Goal: Communication & Community: Share content

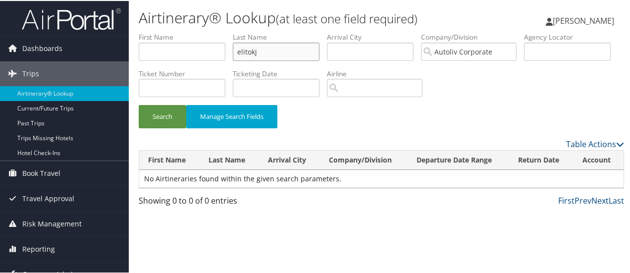
drag, startPoint x: 267, startPoint y: 48, endPoint x: 197, endPoint y: 62, distance: 71.6
click at [197, 31] on ul "First Name Last Name elitokj Departure City Arrival City Company/Division Autol…" at bounding box center [381, 31] width 485 height 0
type input "lark"
click at [139, 104] on button "Search" at bounding box center [163, 115] width 48 height 23
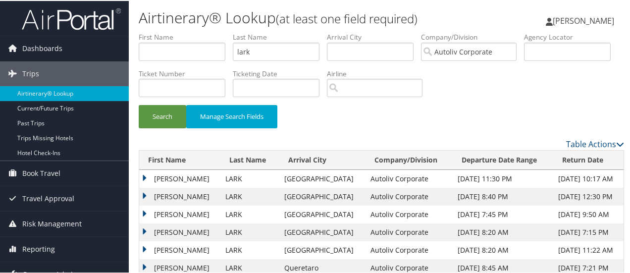
click at [145, 211] on td "RAYMOND E" at bounding box center [179, 213] width 81 height 18
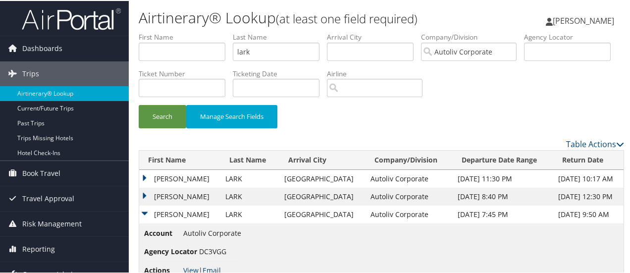
click at [214, 267] on link "Email" at bounding box center [211, 268] width 18 height 9
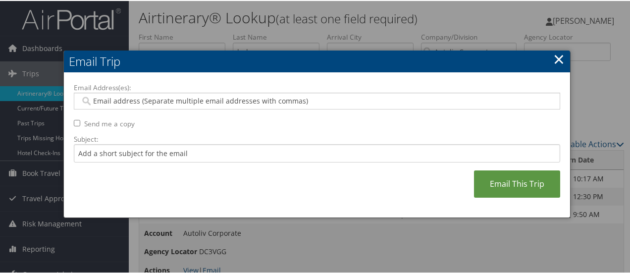
click at [177, 99] on input "Email Address(es):" at bounding box center [317, 100] width 474 height 10
type input "kelly"
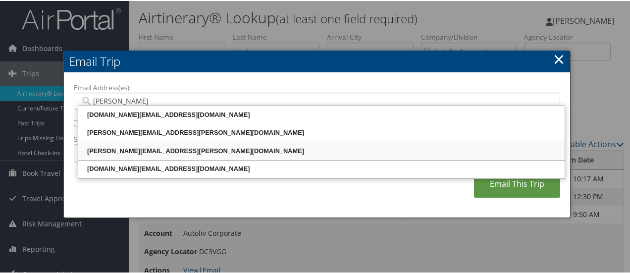
click at [161, 149] on div "KELLY.TAULBEE@AUTOLIV.COM" at bounding box center [321, 150] width 483 height 10
type input "KELLY.TAULBEE@AUTOLIV.COM"
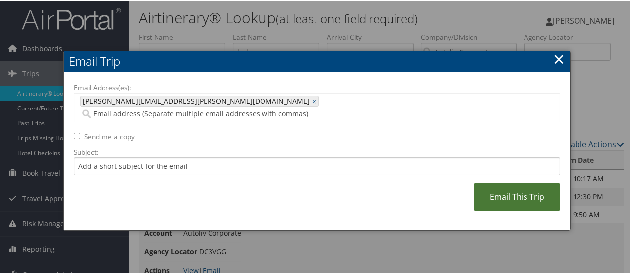
click at [518, 184] on link "Email This Trip" at bounding box center [517, 195] width 86 height 27
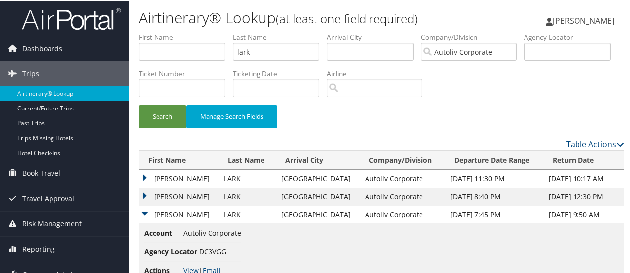
click at [145, 192] on td "RAYMOND E" at bounding box center [179, 196] width 80 height 18
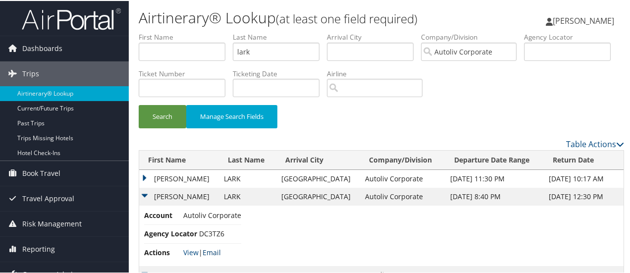
click at [218, 251] on link "Email" at bounding box center [211, 250] width 18 height 9
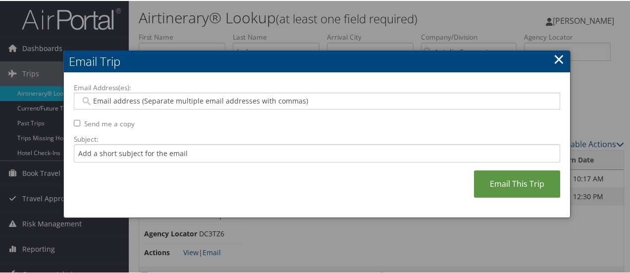
click at [192, 101] on input "Email Address(es):" at bounding box center [317, 100] width 474 height 10
type input "kelly"
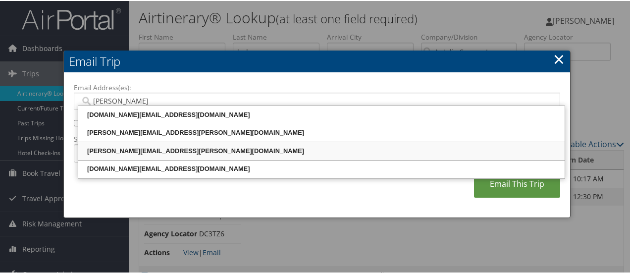
click at [169, 153] on div "[PERSON_NAME][EMAIL_ADDRESS][PERSON_NAME][DOMAIN_NAME]" at bounding box center [321, 150] width 483 height 10
type input "[PERSON_NAME][EMAIL_ADDRESS][PERSON_NAME][DOMAIN_NAME]"
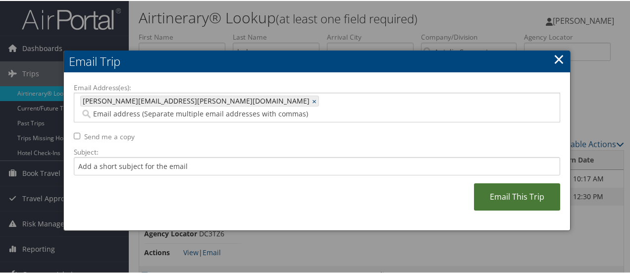
click at [540, 189] on link "Email This Trip" at bounding box center [517, 195] width 86 height 27
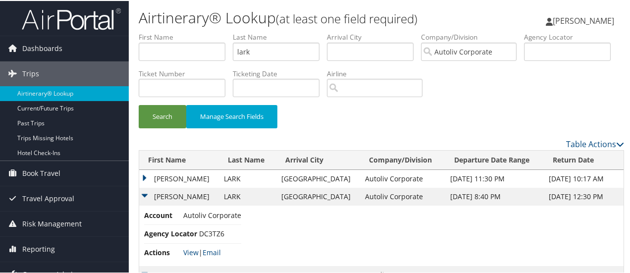
click at [144, 173] on td "RAYMOND E" at bounding box center [179, 178] width 80 height 18
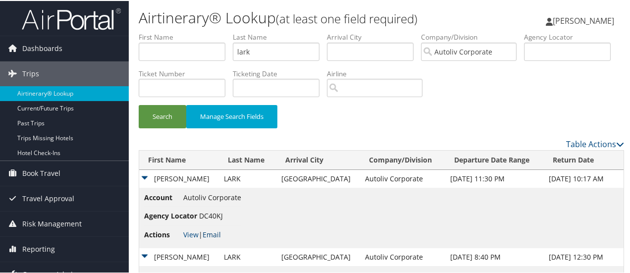
click at [216, 234] on link "Email" at bounding box center [211, 233] width 18 height 9
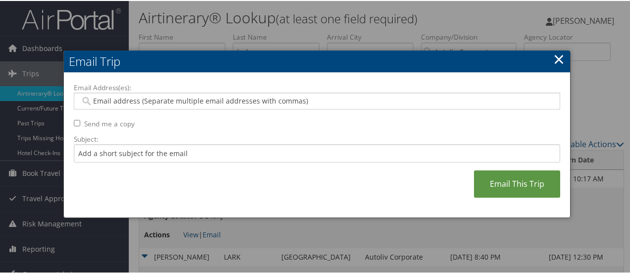
click at [187, 95] on input "Email Address(es):" at bounding box center [317, 100] width 474 height 10
type input "[PERSON_NAME]"
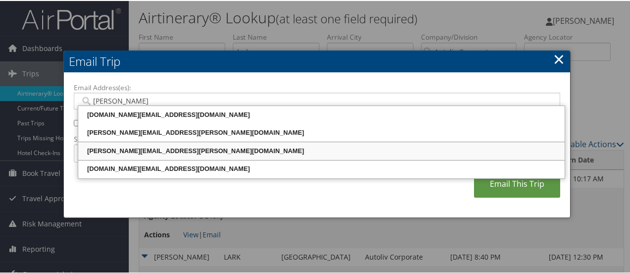
click at [161, 148] on div "[PERSON_NAME][EMAIL_ADDRESS][PERSON_NAME][DOMAIN_NAME]" at bounding box center [321, 150] width 483 height 10
type input "[PERSON_NAME][EMAIL_ADDRESS][PERSON_NAME][DOMAIN_NAME]"
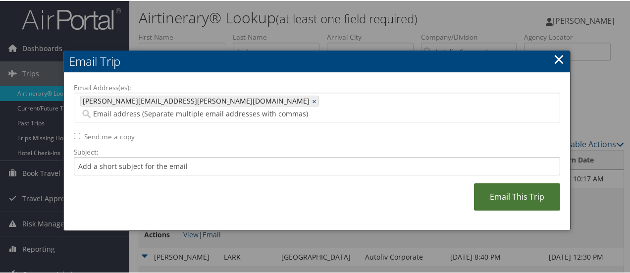
click at [510, 189] on link "Email This Trip" at bounding box center [517, 195] width 86 height 27
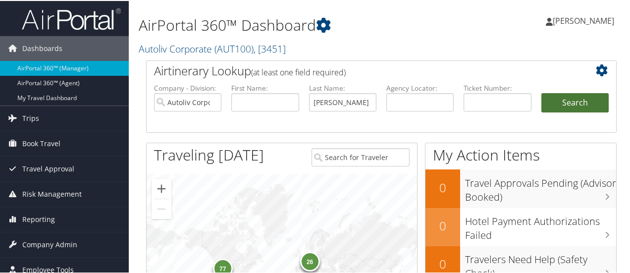
type input "ohearn"
click at [582, 102] on button "Search" at bounding box center [574, 102] width 67 height 20
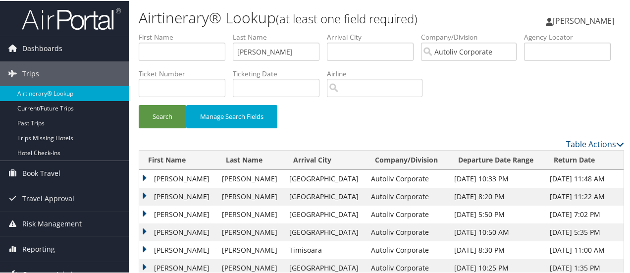
click at [143, 176] on td "DANIEL" at bounding box center [178, 178] width 78 height 18
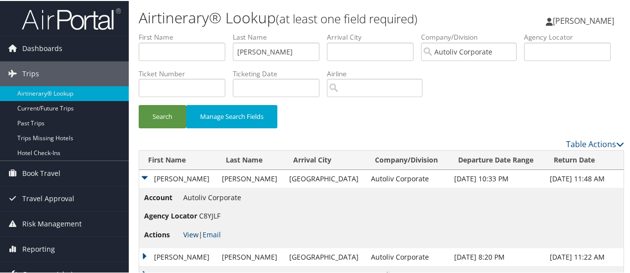
click at [193, 232] on link "View" at bounding box center [190, 233] width 15 height 9
click at [166, 116] on button "Search" at bounding box center [163, 115] width 48 height 23
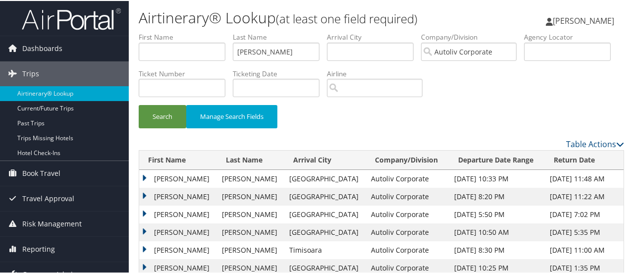
click at [144, 176] on td "DANIEL" at bounding box center [178, 178] width 78 height 18
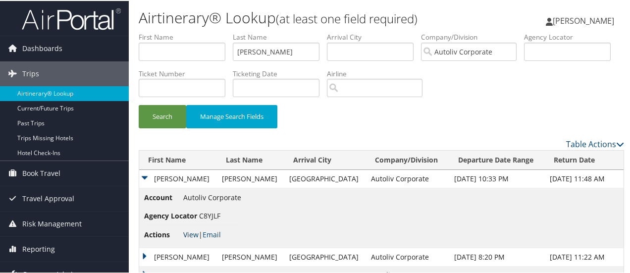
click at [192, 232] on link "View" at bounding box center [190, 233] width 15 height 9
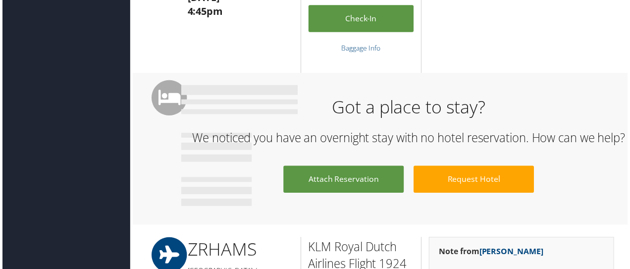
scroll to position [1017, 0]
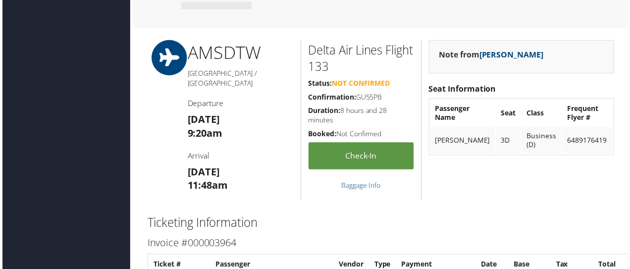
scroll to position [1536, 0]
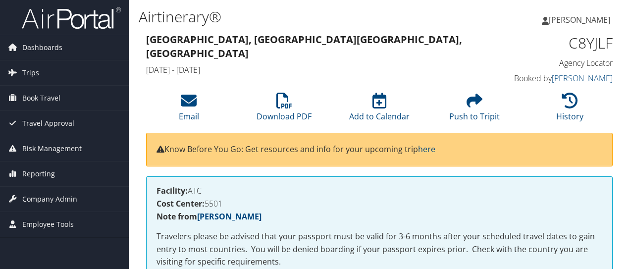
scroll to position [62, 0]
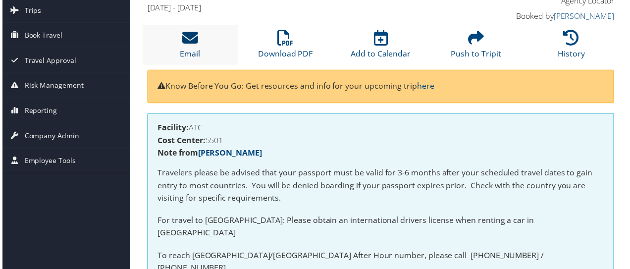
click at [192, 48] on link "Email" at bounding box center [189, 48] width 20 height 24
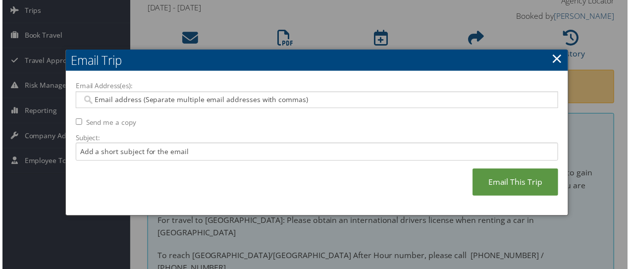
click at [207, 98] on input "Email Address(es):" at bounding box center [317, 101] width 474 height 10
type input "[PERSON_NAME]"
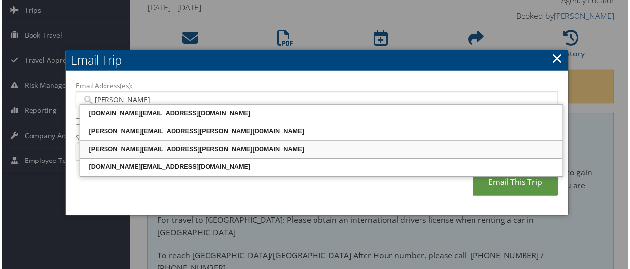
click at [169, 150] on div "[PERSON_NAME][EMAIL_ADDRESS][PERSON_NAME][DOMAIN_NAME]" at bounding box center [321, 151] width 483 height 10
type input "[PERSON_NAME][EMAIL_ADDRESS][PERSON_NAME][DOMAIN_NAME]"
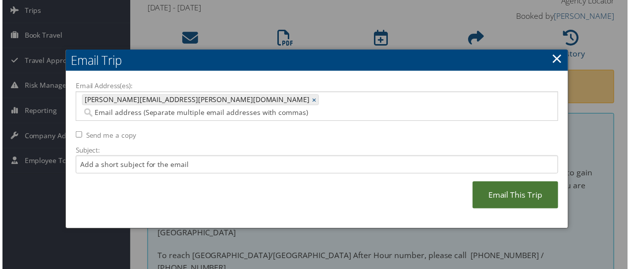
click at [514, 183] on link "Email This Trip" at bounding box center [517, 196] width 86 height 27
